Goal: Task Accomplishment & Management: Complete application form

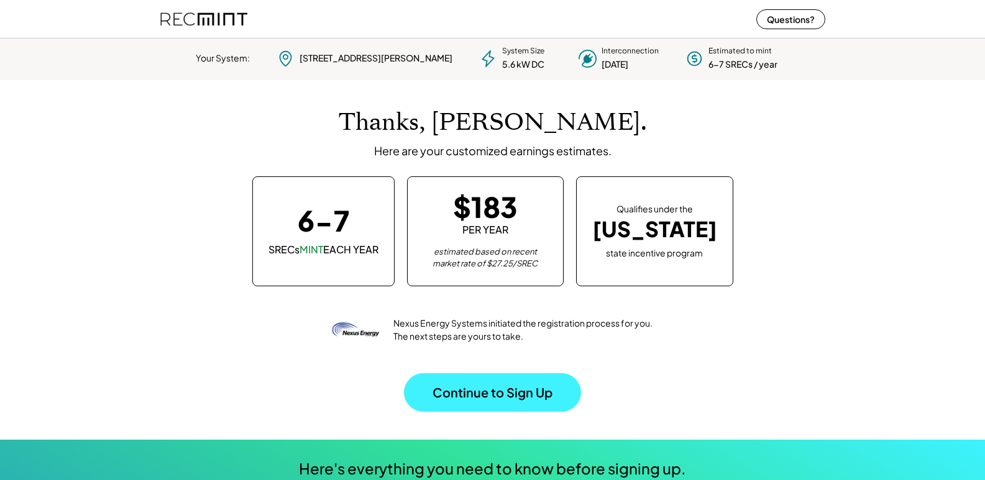
click at [475, 395] on button "Continue to Sign Up" at bounding box center [492, 392] width 177 height 39
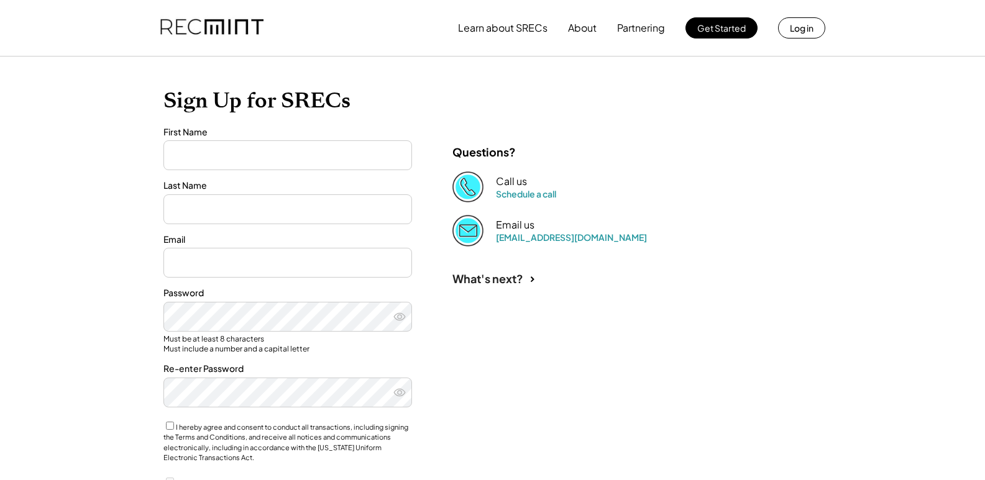
type input "****"
type input "******"
type input "**********"
